Goal: Information Seeking & Learning: Learn about a topic

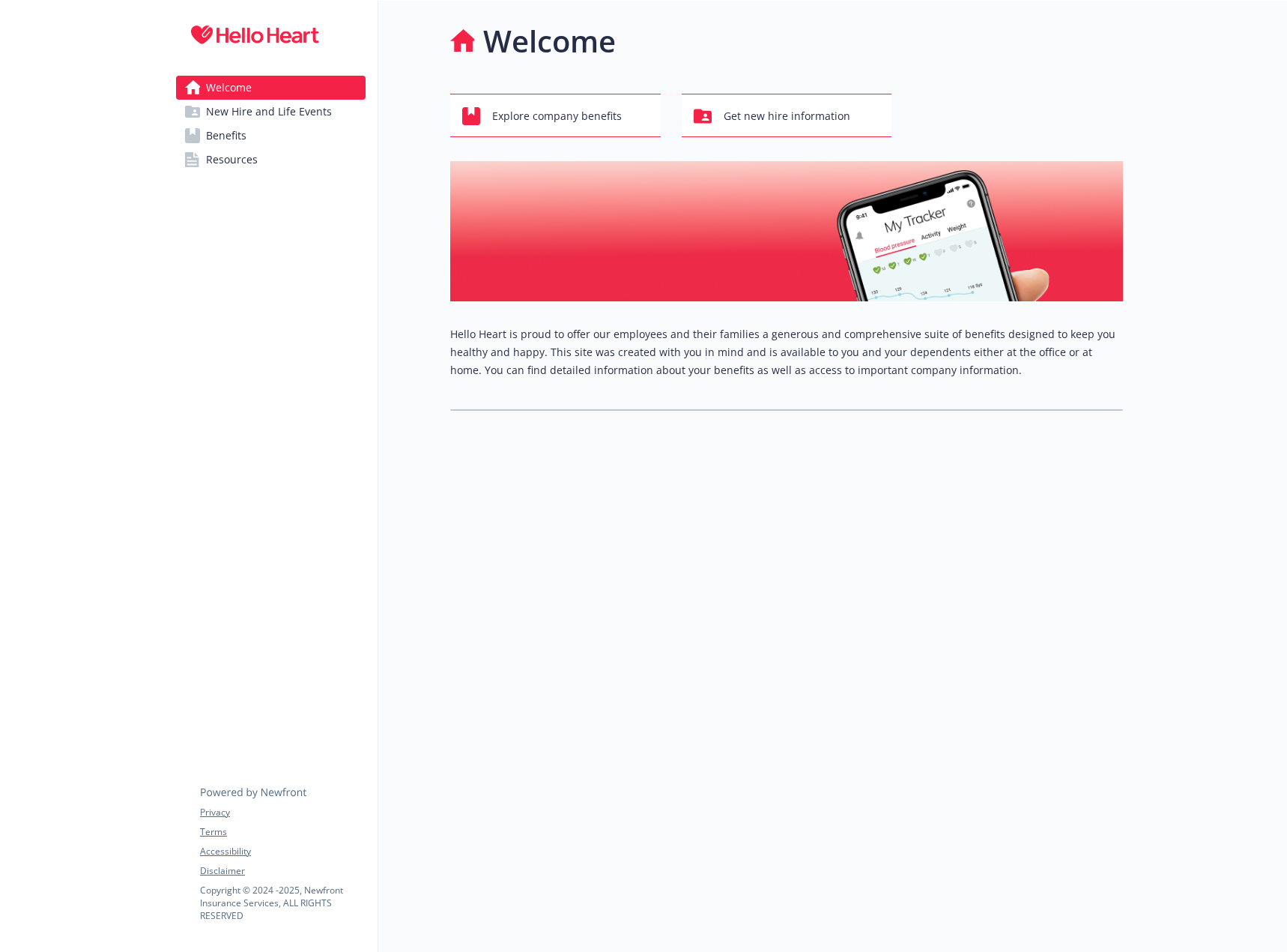
click at [305, 139] on link "Benefits" at bounding box center [270, 135] width 190 height 24
